Goal: Transaction & Acquisition: Purchase product/service

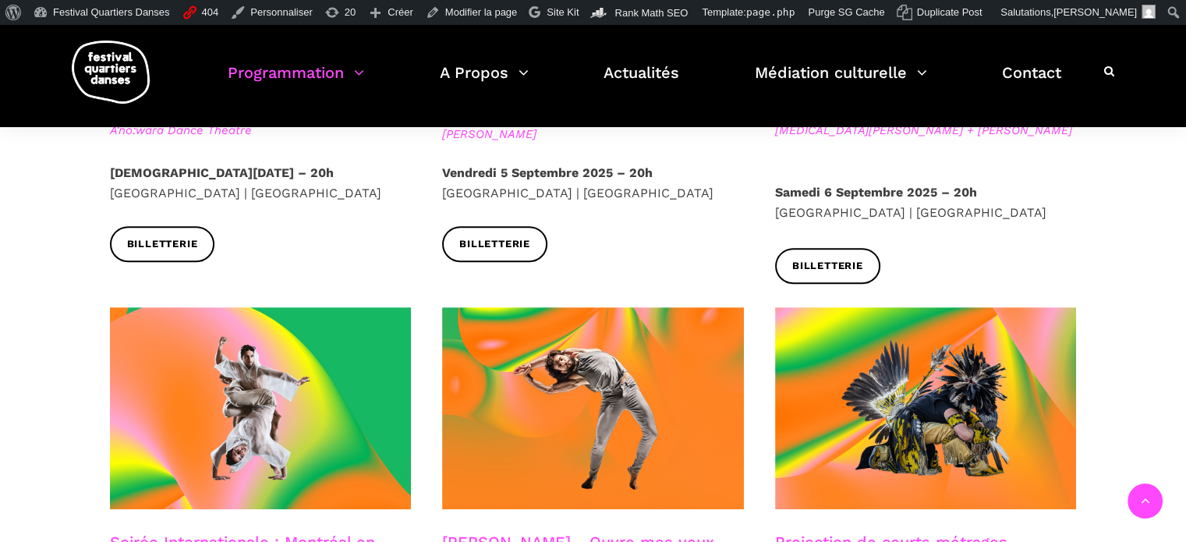
scroll to position [522, 0]
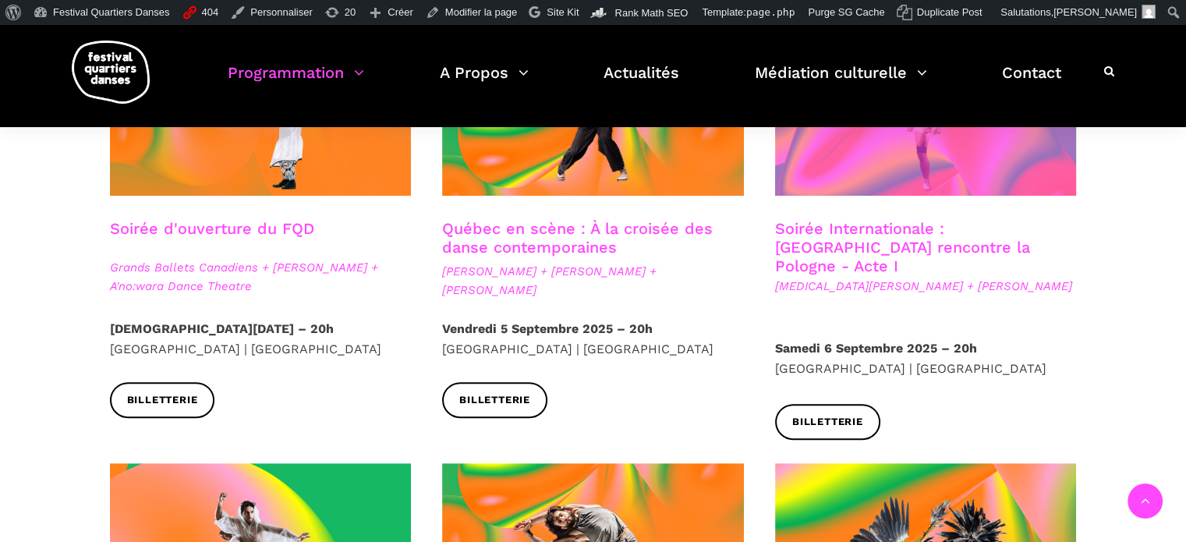
click at [874, 189] on span at bounding box center [926, 95] width 302 height 202
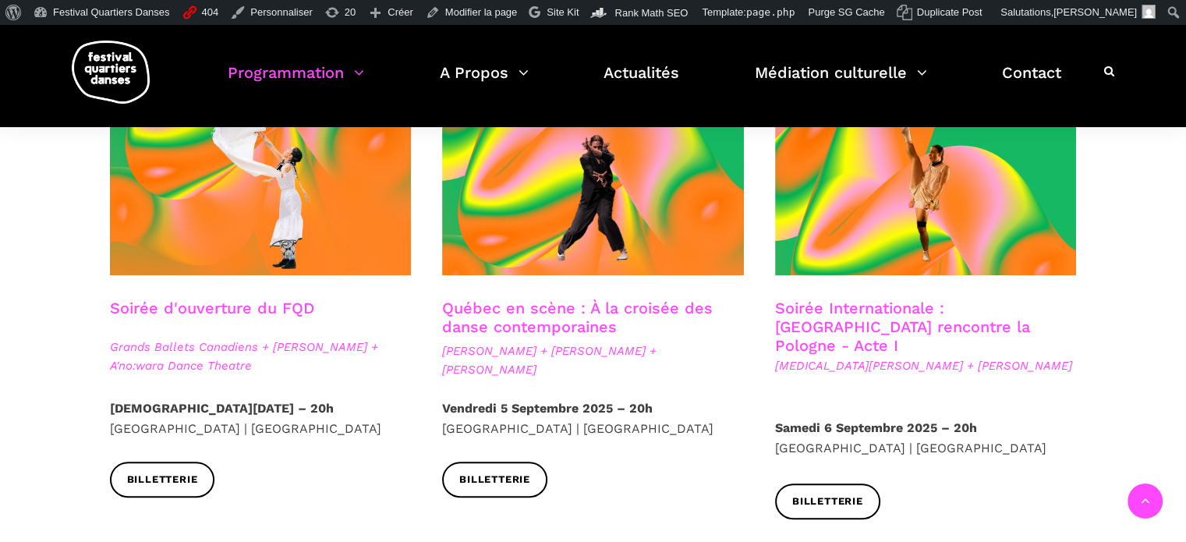
scroll to position [444, 0]
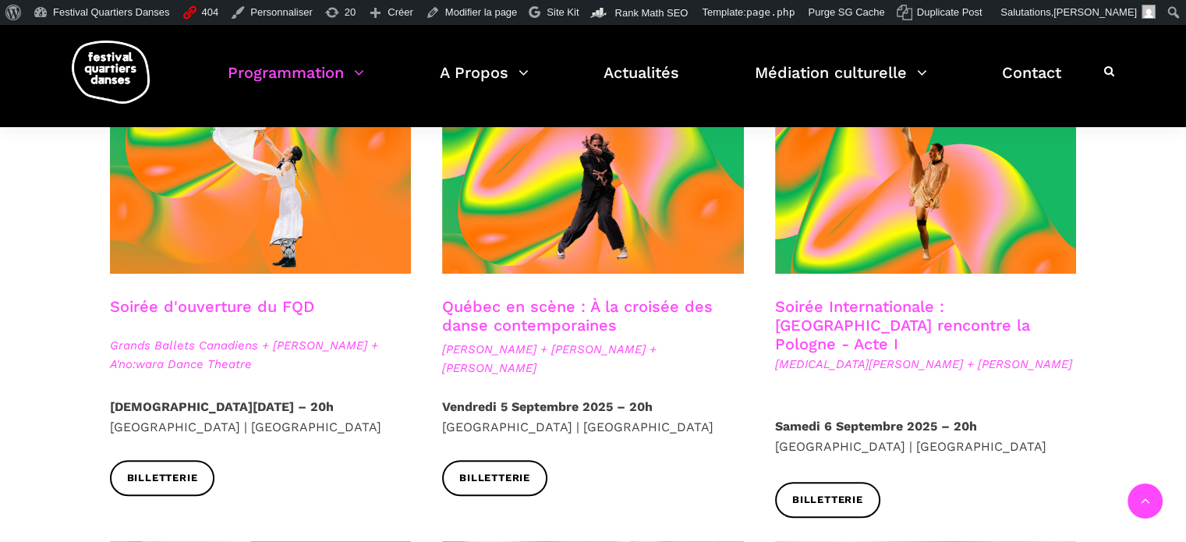
click at [865, 220] on span at bounding box center [926, 173] width 302 height 202
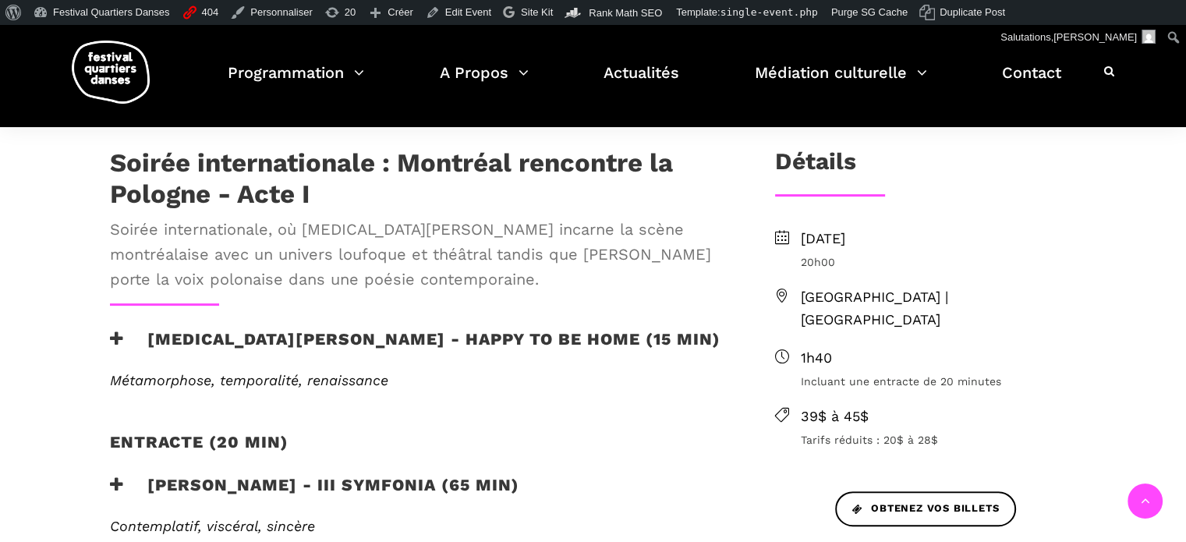
scroll to position [468, 0]
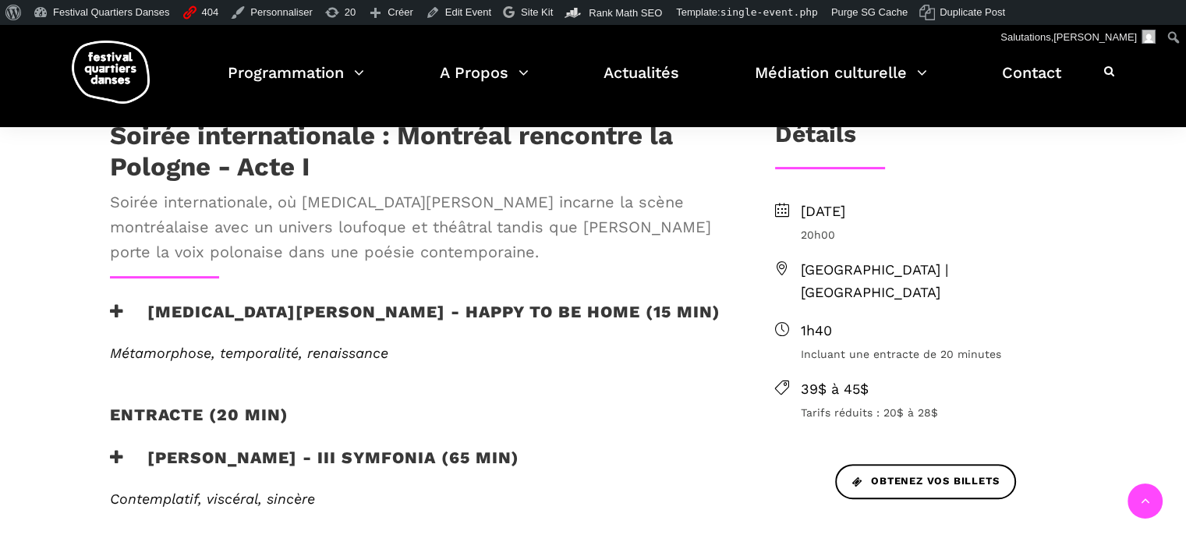
click at [331, 302] on h3 "[MEDICAL_DATA][PERSON_NAME] - Happy to be home (15 min)" at bounding box center [415, 321] width 611 height 39
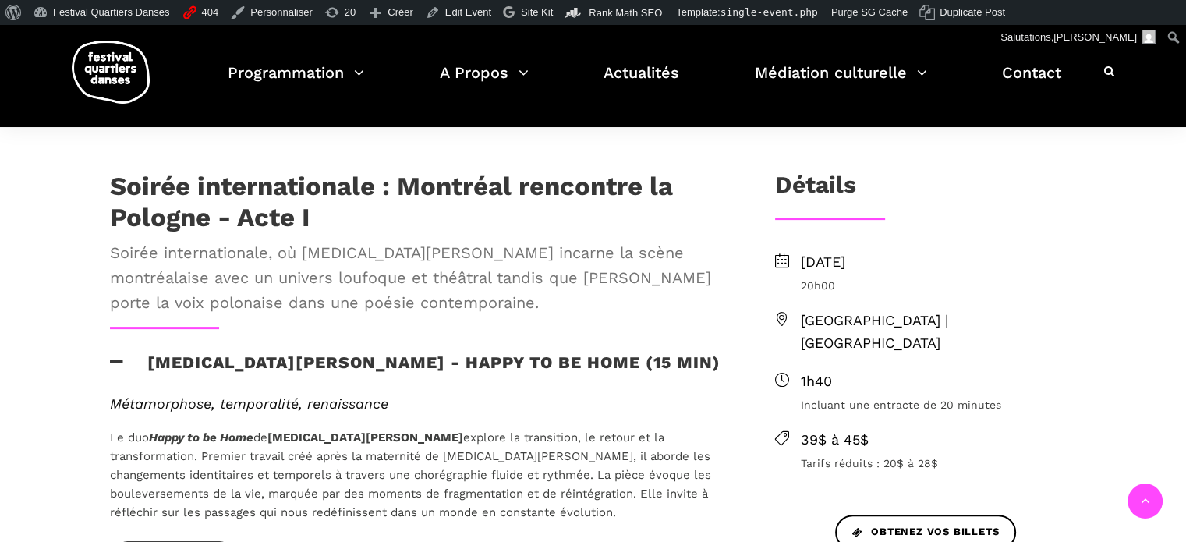
scroll to position [390, 0]
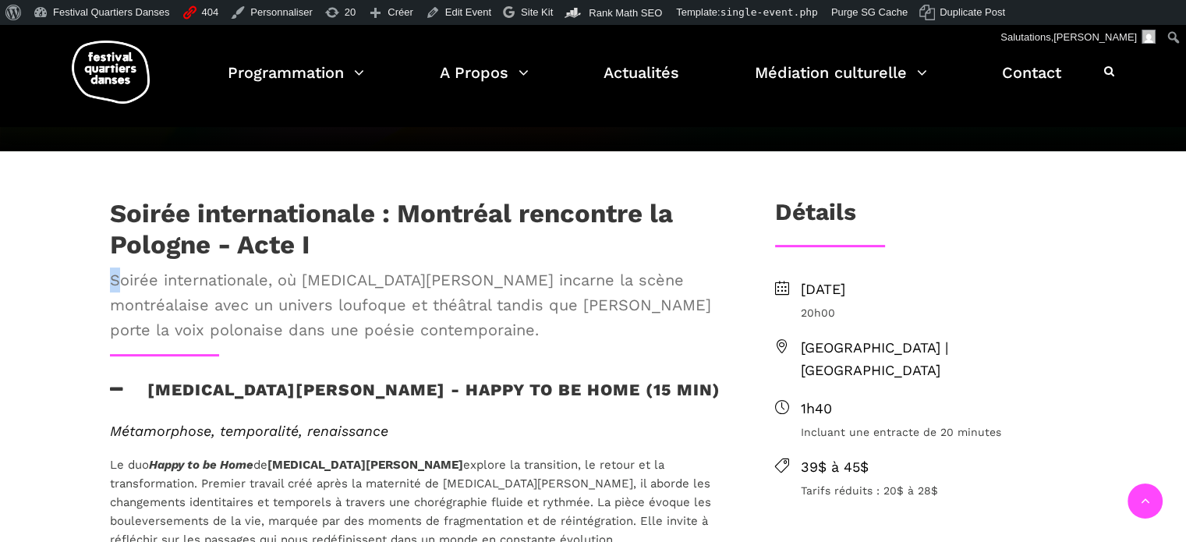
click at [115, 267] on span "Soirée internationale, où [MEDICAL_DATA][PERSON_NAME] incarne la scène montréal…" at bounding box center [417, 304] width 614 height 75
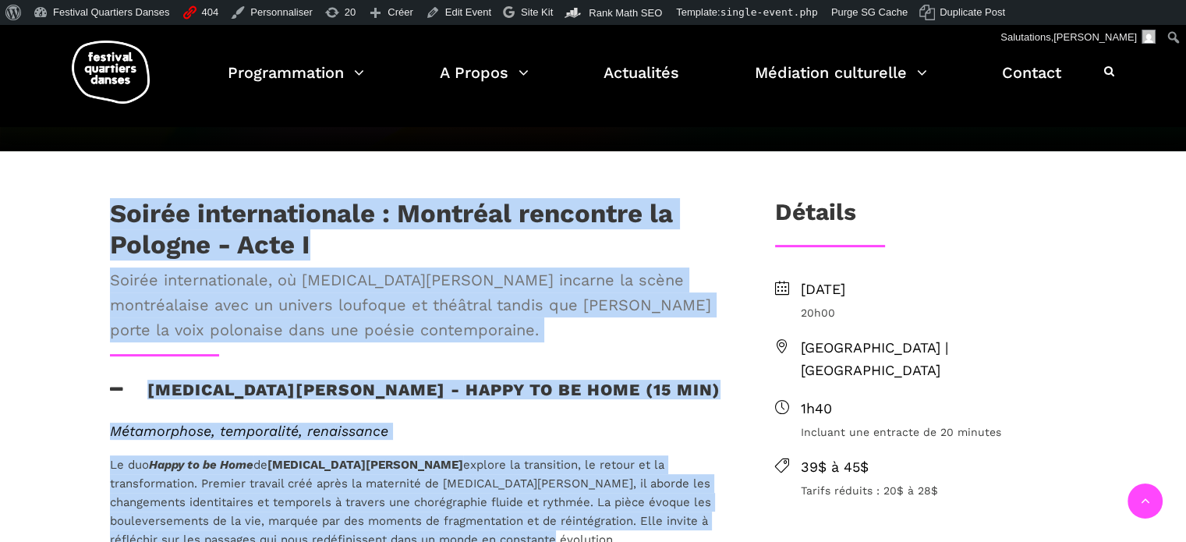
drag, startPoint x: 108, startPoint y: 165, endPoint x: 428, endPoint y: 487, distance: 453.8
click at [428, 487] on div "Soirée internationale : Montréal rencontre la Pologne - Acte I Soirée internati…" at bounding box center [417, 485] width 646 height 575
copy div "Soirée internationale : Montréal rencontre la Pologne - Acte I Soirée internati…"
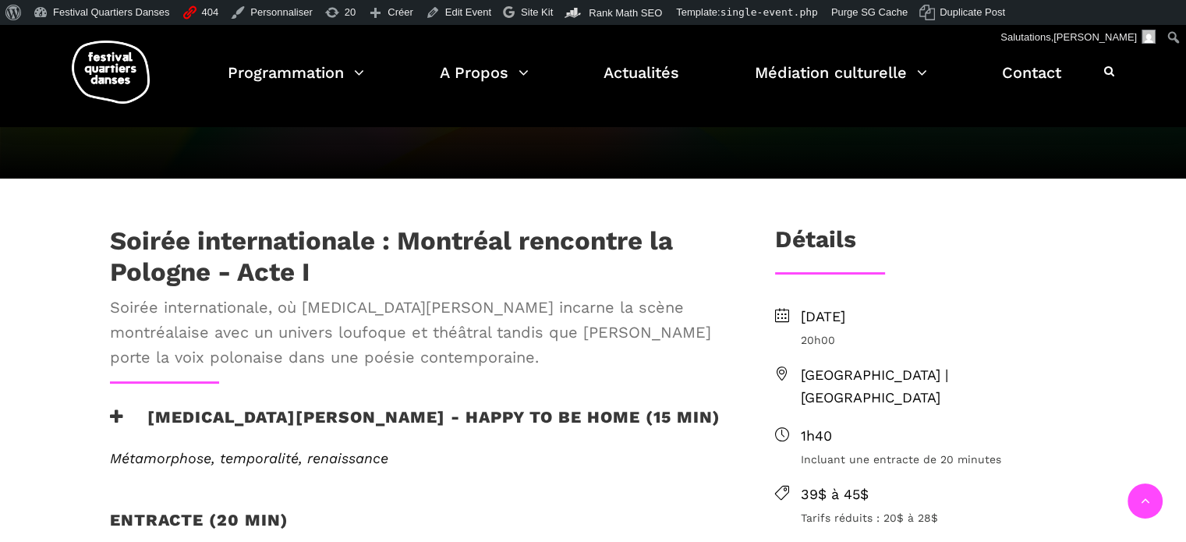
scroll to position [390, 0]
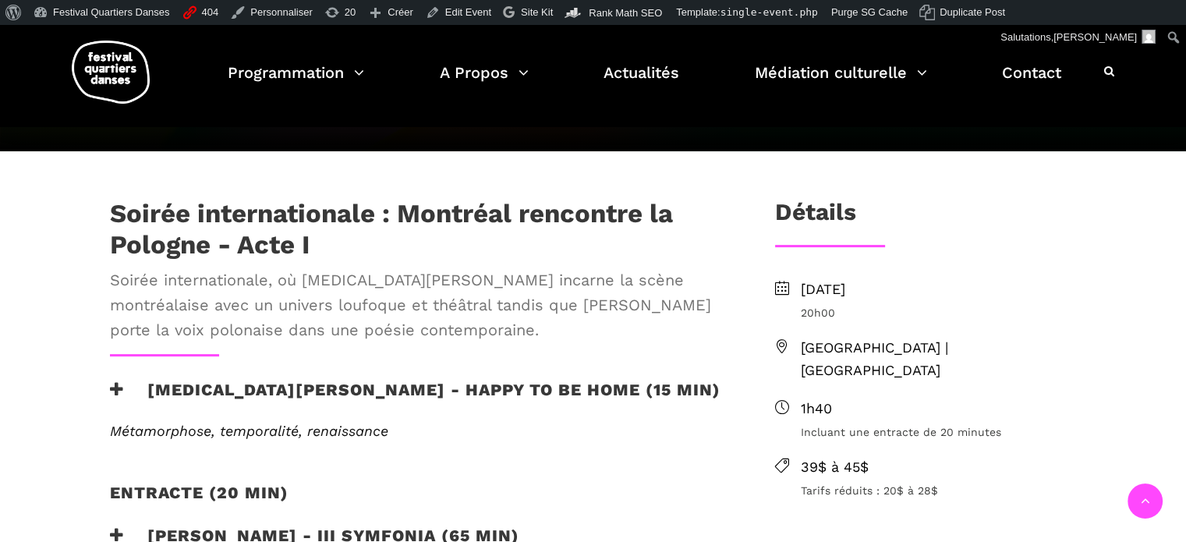
click at [402, 380] on h3 "[MEDICAL_DATA][PERSON_NAME] - Happy to be home (15 min)" at bounding box center [415, 399] width 611 height 39
